Goal: Information Seeking & Learning: Find contact information

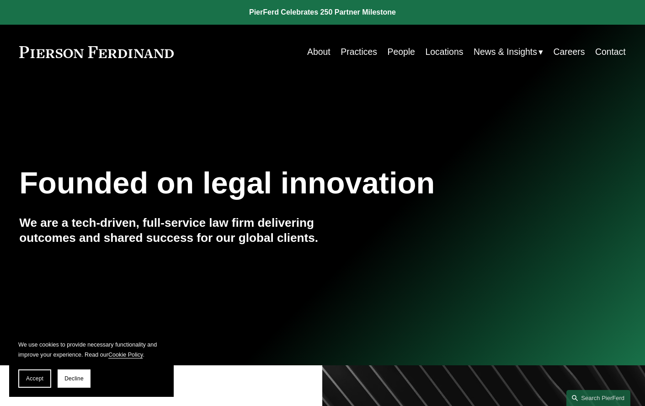
click at [353, 51] on link "Practices" at bounding box center [359, 52] width 37 height 18
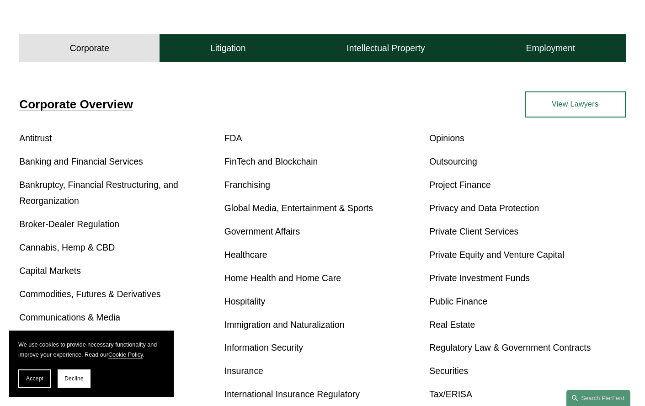
scroll to position [260, 0]
click at [561, 49] on h4 "Employment" at bounding box center [550, 48] width 49 height 11
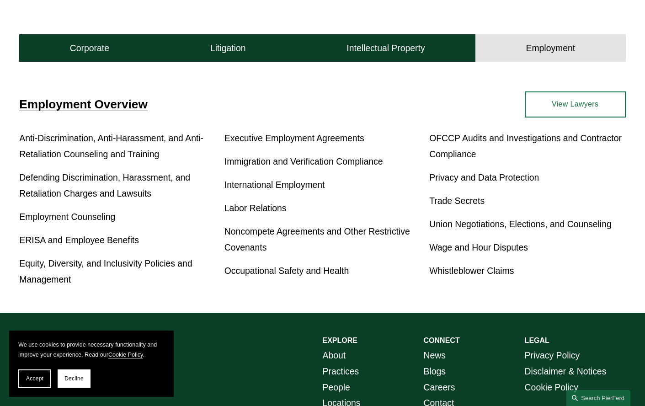
click at [71, 215] on link "Employment Counseling" at bounding box center [67, 217] width 96 height 10
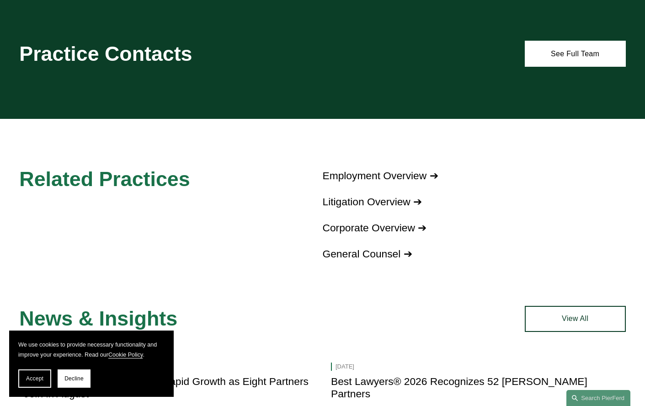
scroll to position [492, 0]
click at [571, 51] on link "See Full Team" at bounding box center [575, 54] width 101 height 26
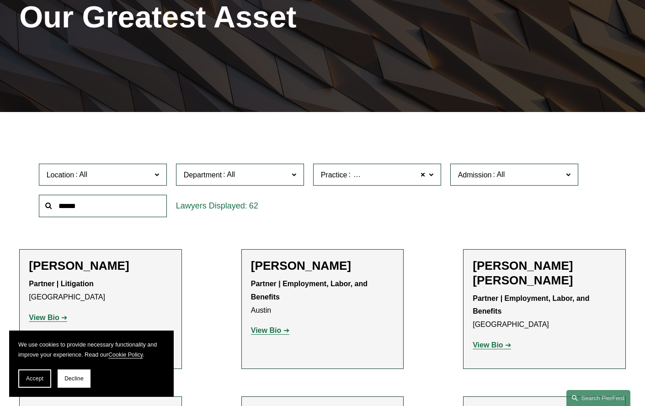
scroll to position [139, 0]
click at [146, 177] on span "Location" at bounding box center [99, 175] width 105 height 12
click at [0, 0] on link "[GEOGRAPHIC_DATA]" at bounding box center [0, 0] width 0 height 0
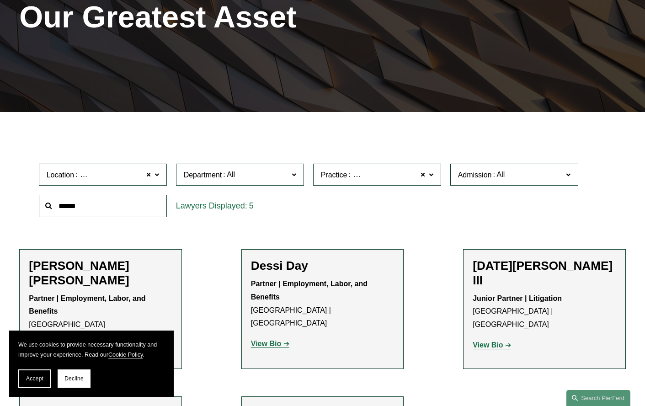
click at [157, 175] on span at bounding box center [156, 174] width 5 height 12
click at [0, 0] on link "[GEOGRAPHIC_DATA]" at bounding box center [0, 0] width 0 height 0
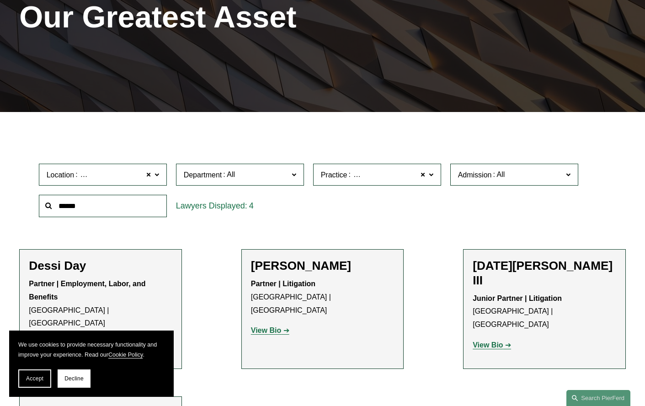
click at [156, 174] on span at bounding box center [156, 174] width 5 height 12
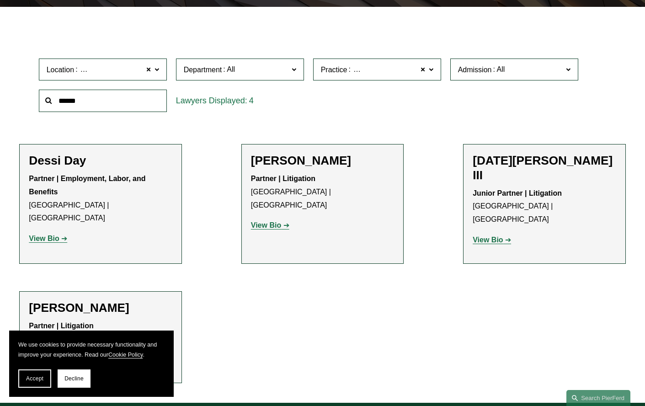
scroll to position [246, 0]
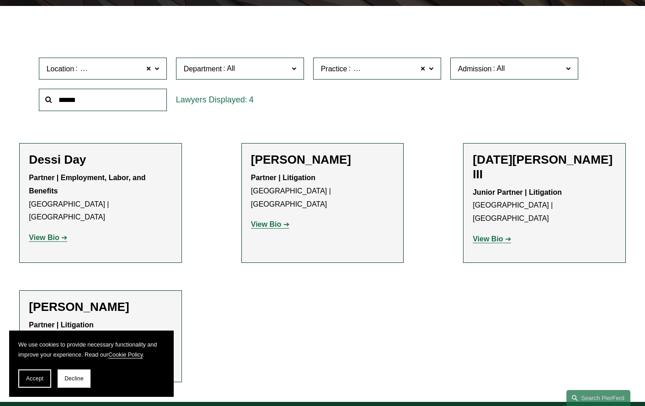
click at [263, 266] on ul "Filter Location Palo Alto Palo Alto All Atlanta Austin Boston Charlotte Chicago…" at bounding box center [322, 204] width 645 height 357
click at [219, 250] on ul "Filter Location Palo Alto Palo Alto All Atlanta Austin Boston Charlotte Chicago…" at bounding box center [322, 204] width 645 height 357
click at [149, 67] on span at bounding box center [148, 69] width 5 height 12
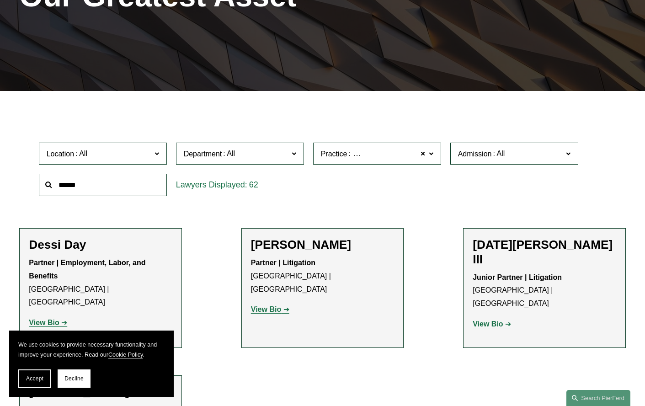
scroll to position [156, 0]
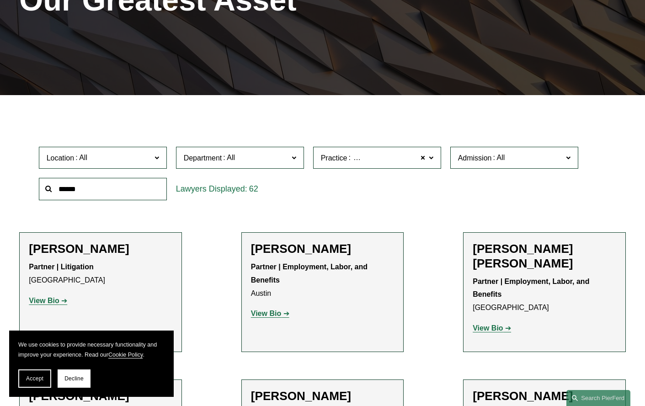
click at [155, 155] on span at bounding box center [156, 157] width 5 height 12
click at [155, 157] on span at bounding box center [156, 157] width 5 height 12
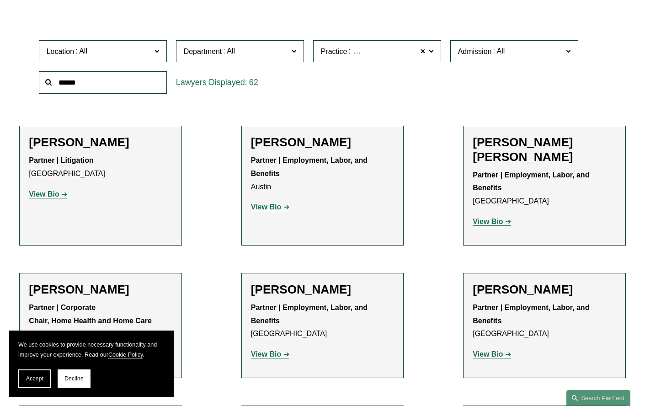
scroll to position [338, 0]
click at [0, 0] on link "Palo Alto" at bounding box center [0, 0] width 0 height 0
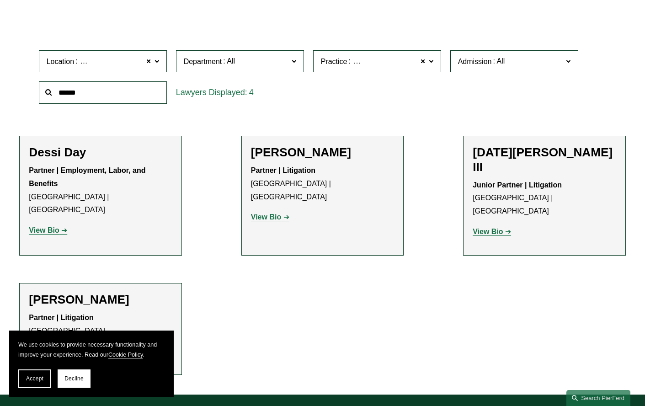
scroll to position [252, 0]
click at [157, 60] on span at bounding box center [156, 61] width 5 height 12
click at [0, 0] on link "Los Angeles" at bounding box center [0, 0] width 0 height 0
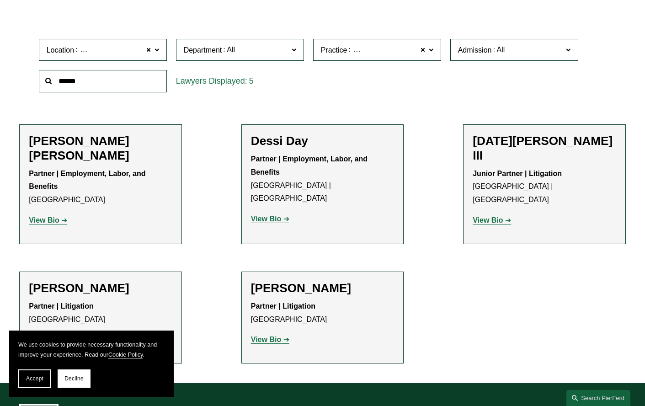
scroll to position [265, 0]
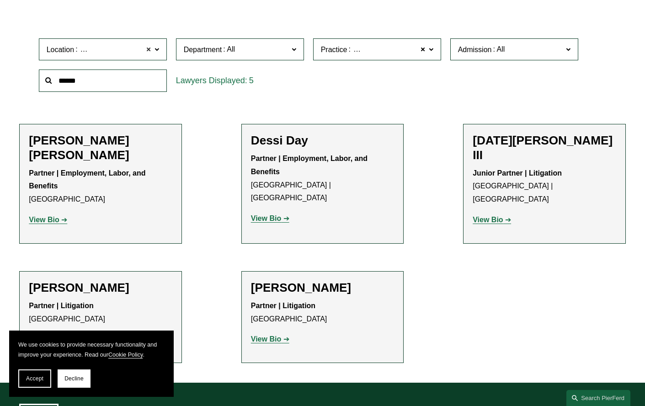
click at [146, 50] on span at bounding box center [148, 49] width 5 height 12
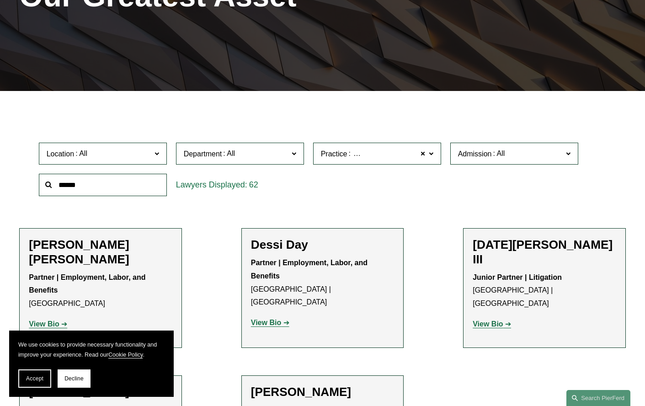
scroll to position [156, 0]
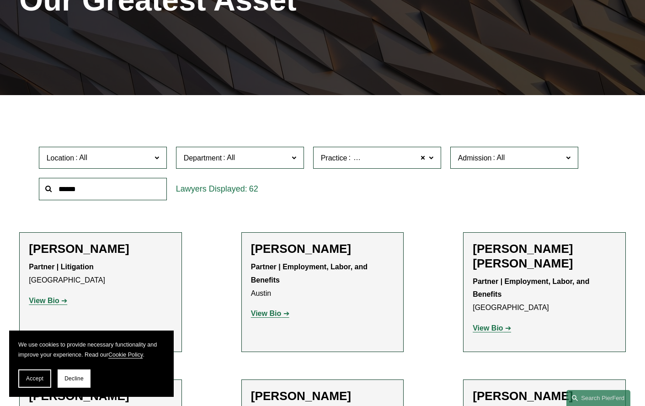
click at [157, 158] on span at bounding box center [156, 157] width 5 height 12
click at [0, 0] on link "Tampa" at bounding box center [0, 0] width 0 height 0
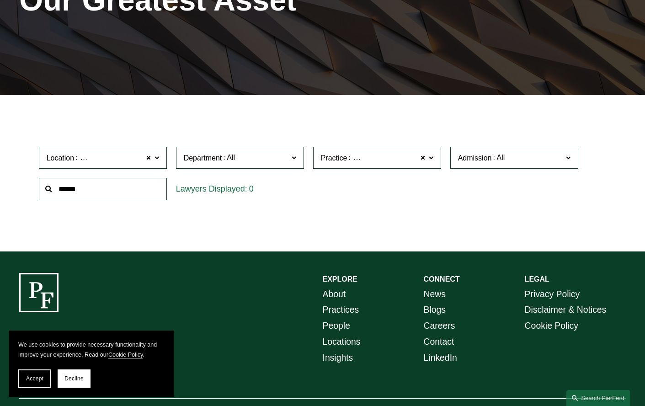
click at [155, 156] on span at bounding box center [156, 157] width 5 height 12
click at [0, 0] on link "Miami" at bounding box center [0, 0] width 0 height 0
